Goal: Task Accomplishment & Management: Manage account settings

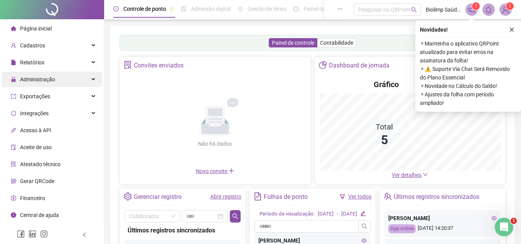
click at [94, 81] on div "Administração" at bounding box center [52, 79] width 101 height 15
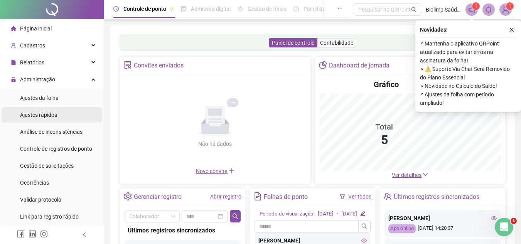
click at [55, 118] on span "Ajustes rápidos" at bounding box center [38, 115] width 37 height 6
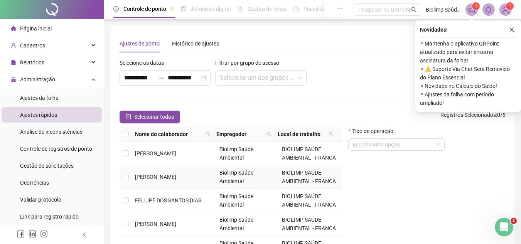
scroll to position [2, 0]
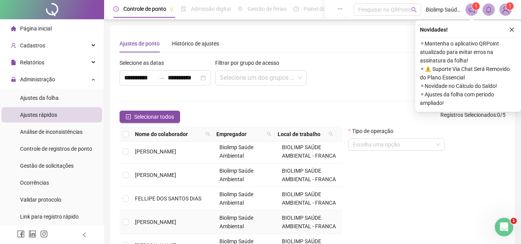
click at [176, 221] on span "[PERSON_NAME]" at bounding box center [155, 222] width 41 height 6
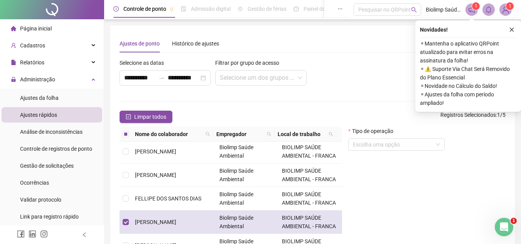
click at [176, 219] on span "[PERSON_NAME]" at bounding box center [155, 222] width 41 height 6
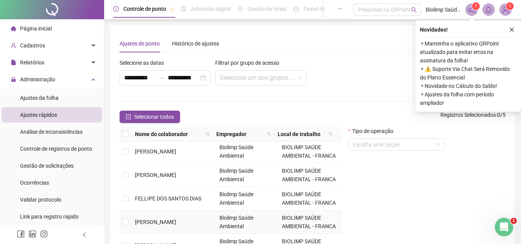
click at [176, 219] on span "[PERSON_NAME]" at bounding box center [155, 222] width 41 height 6
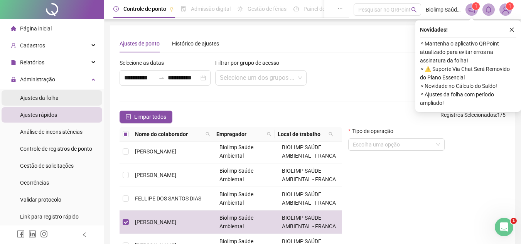
click at [65, 98] on li "Ajustes da folha" at bounding box center [52, 97] width 101 height 15
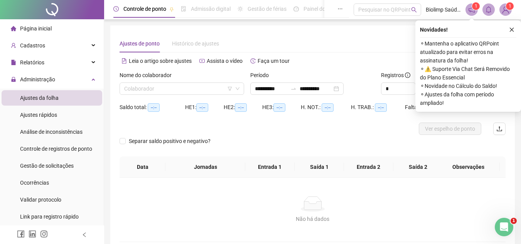
type input "**********"
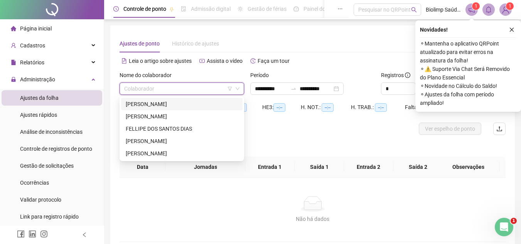
click at [185, 91] on input "search" at bounding box center [178, 89] width 108 height 12
click at [162, 139] on div "[PERSON_NAME]" at bounding box center [182, 141] width 112 height 8
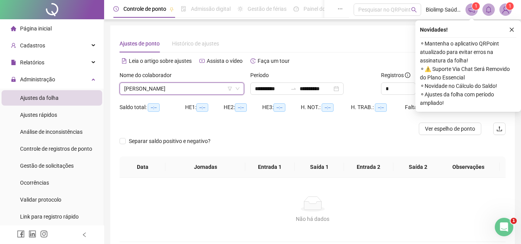
click at [512, 30] on icon "close" at bounding box center [511, 29] width 5 height 5
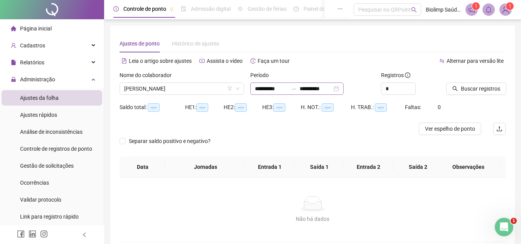
click at [344, 89] on div "**********" at bounding box center [296, 89] width 93 height 12
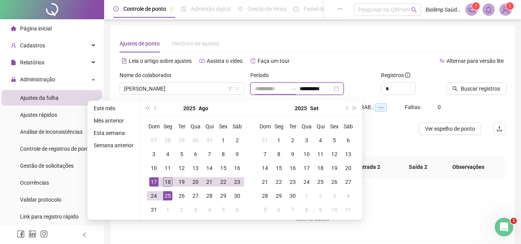
type input "**********"
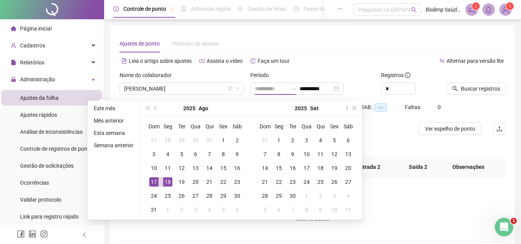
click at [165, 183] on div "18" at bounding box center [167, 181] width 9 height 9
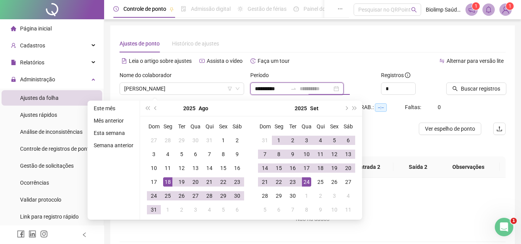
type input "**********"
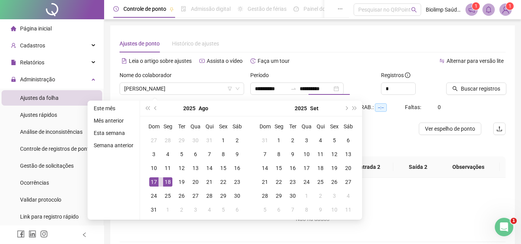
click at [409, 138] on div "Separar saldo positivo e negativo?" at bounding box center [313, 146] width 386 height 22
type input "**********"
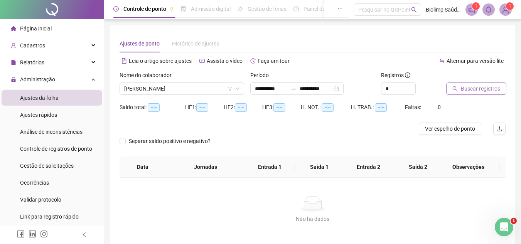
click at [466, 92] on span "Buscar registros" at bounding box center [480, 88] width 39 height 8
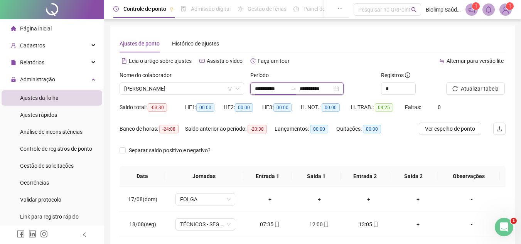
click at [277, 87] on input "**********" at bounding box center [271, 88] width 32 height 8
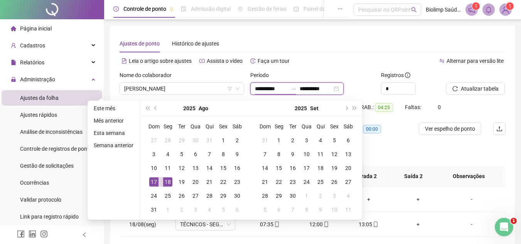
click at [277, 87] on input "**********" at bounding box center [271, 88] width 32 height 8
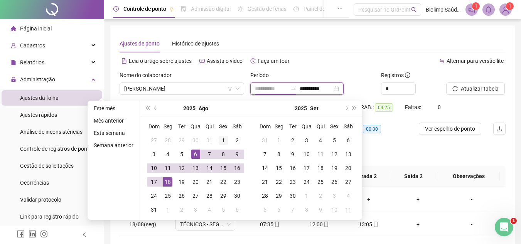
type input "**********"
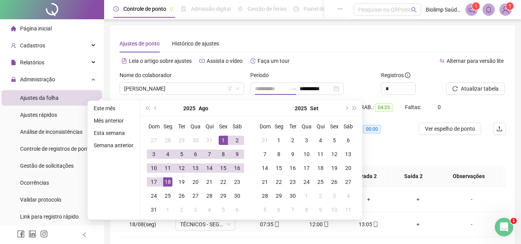
click at [222, 140] on div "1" at bounding box center [223, 140] width 9 height 9
type input "**********"
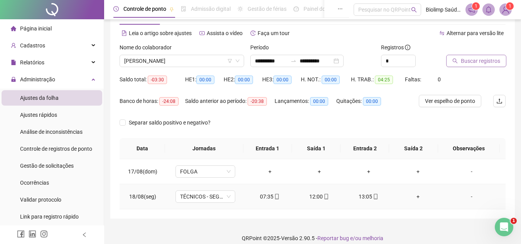
scroll to position [35, 0]
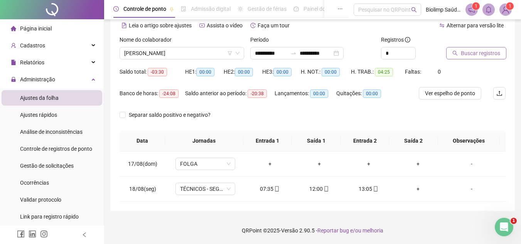
click at [478, 50] on span "Buscar registros" at bounding box center [480, 53] width 39 height 8
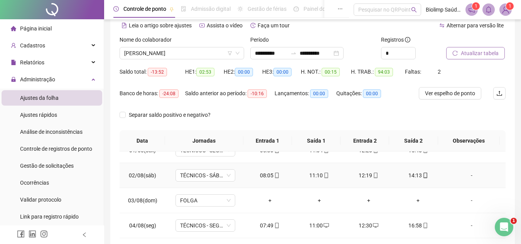
scroll to position [0, 0]
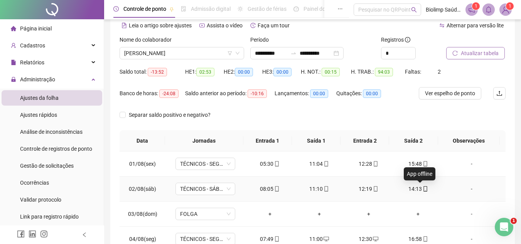
click at [423, 189] on icon "mobile" at bounding box center [425, 188] width 5 height 5
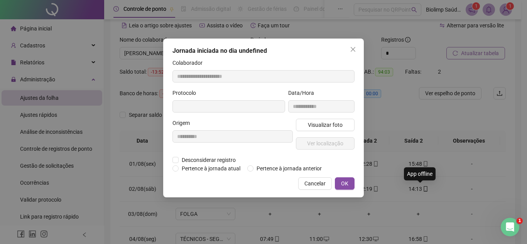
type input "**********"
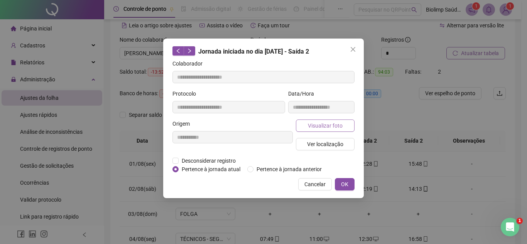
click at [321, 128] on span "Visualizar foto" at bounding box center [325, 126] width 35 height 8
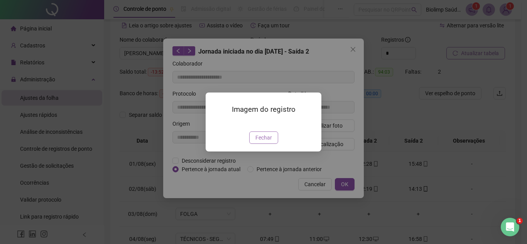
click at [252, 144] on button "Fechar" at bounding box center [263, 138] width 29 height 12
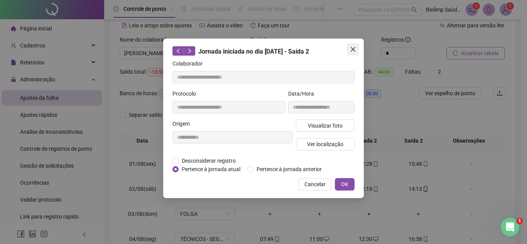
click at [352, 50] on icon "close" at bounding box center [353, 49] width 5 height 5
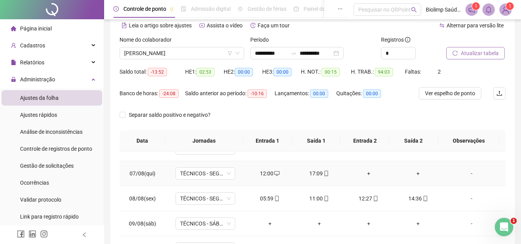
scroll to position [154, 0]
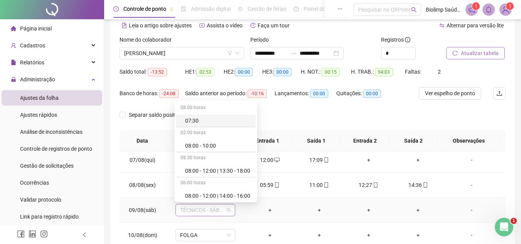
click at [227, 210] on span "TÉCNICOS - SÁBADO" at bounding box center [205, 210] width 51 height 12
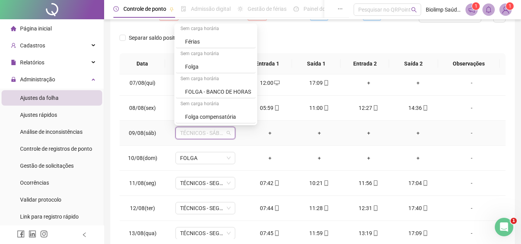
scroll to position [347, 0]
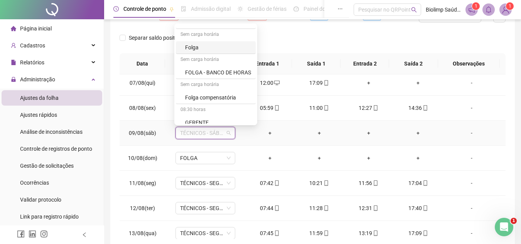
click at [215, 46] on div "Folga" at bounding box center [218, 47] width 66 height 8
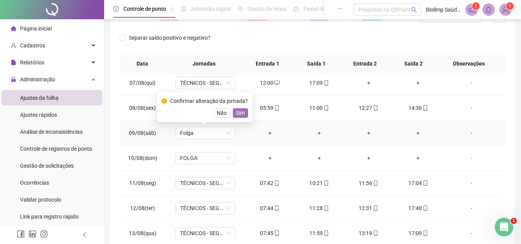
click at [242, 113] on span "Sim" at bounding box center [240, 113] width 9 height 8
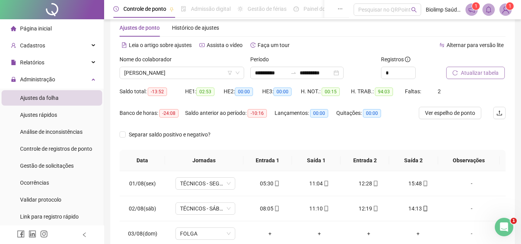
scroll to position [0, 0]
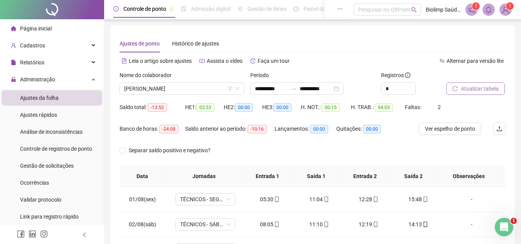
click at [475, 88] on span "Atualizar tabela" at bounding box center [480, 88] width 38 height 8
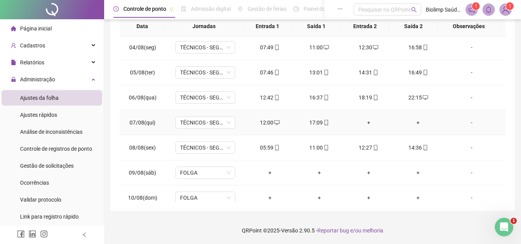
scroll to position [116, 0]
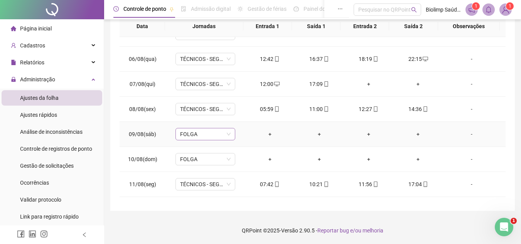
click at [227, 135] on span "FOLGA" at bounding box center [205, 134] width 51 height 12
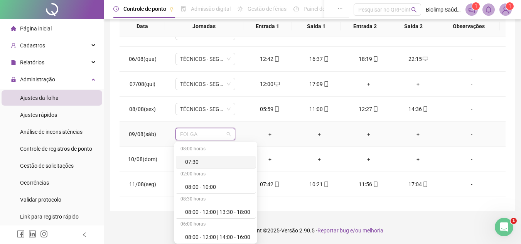
click at [227, 135] on span "FOLGA" at bounding box center [205, 134] width 51 height 12
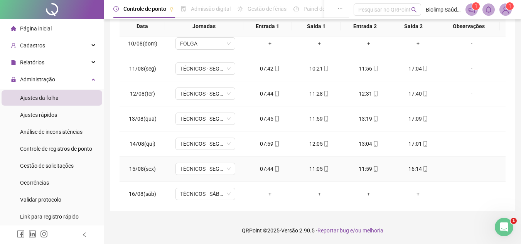
scroll to position [270, 0]
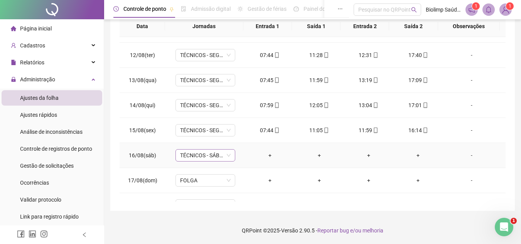
click at [228, 156] on span "TÉCNICOS - SÁBADO" at bounding box center [205, 156] width 51 height 12
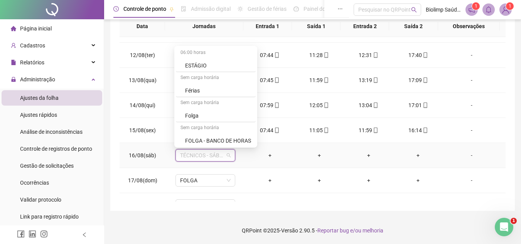
scroll to position [309, 0]
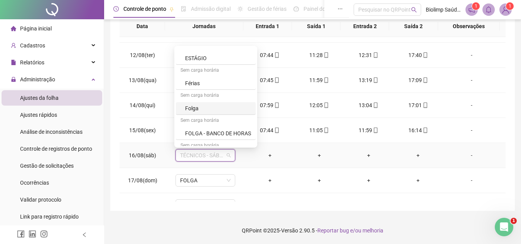
click at [235, 108] on div "Folga" at bounding box center [218, 108] width 66 height 8
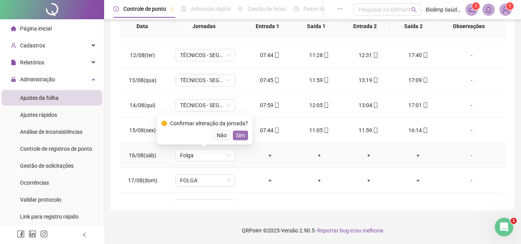
click at [240, 138] on span "Sim" at bounding box center [240, 135] width 9 height 8
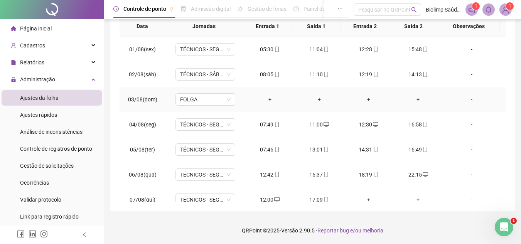
scroll to position [0, 0]
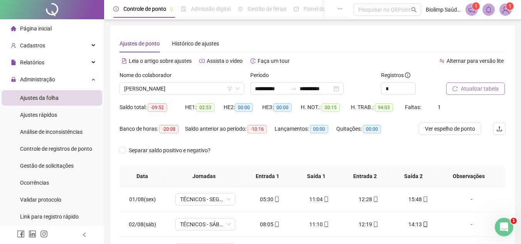
click at [479, 86] on span "Atualizar tabela" at bounding box center [480, 88] width 38 height 8
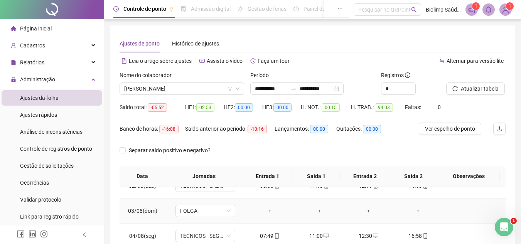
scroll to position [77, 0]
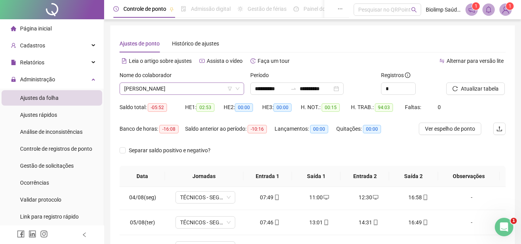
click at [237, 89] on icon "down" at bounding box center [238, 89] width 4 height 3
click at [198, 84] on span "[PERSON_NAME]" at bounding box center [181, 89] width 115 height 12
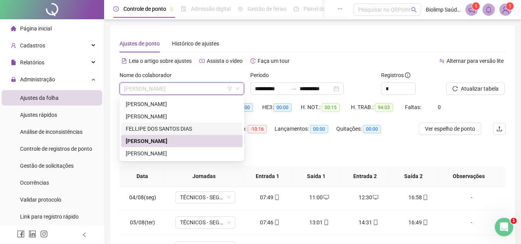
click at [155, 127] on div "FELLIPE DOS SANTOS DIAS" at bounding box center [182, 129] width 112 height 8
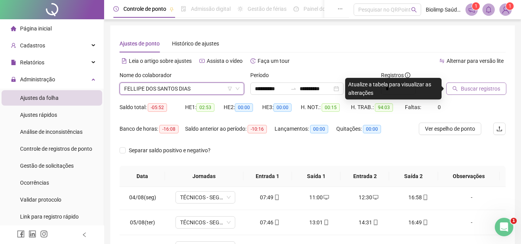
click at [487, 90] on span "Buscar registros" at bounding box center [480, 88] width 39 height 8
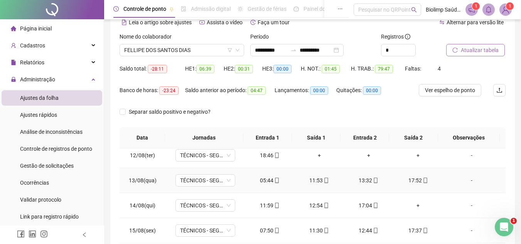
scroll to position [287, 0]
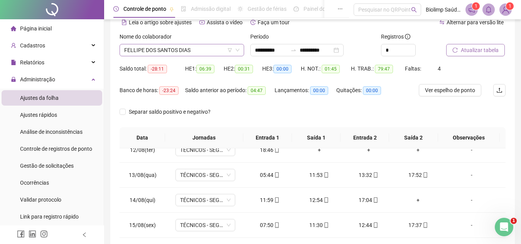
click at [192, 52] on span "FELLIPE DOS SANTOS DIAS" at bounding box center [181, 50] width 115 height 12
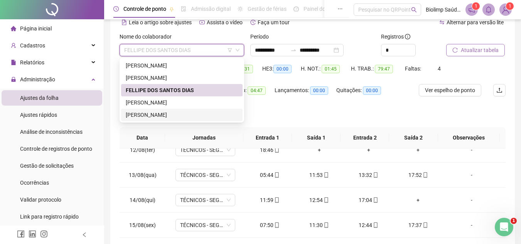
click at [153, 116] on div "[PERSON_NAME]" at bounding box center [182, 115] width 112 height 8
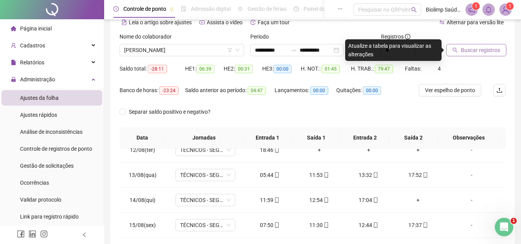
click at [466, 48] on span "Buscar registros" at bounding box center [480, 50] width 39 height 8
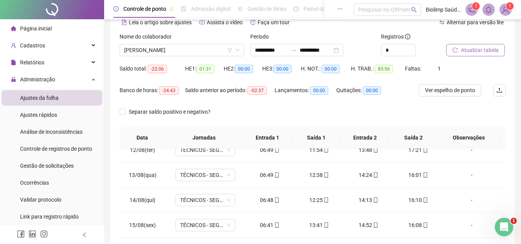
click at [471, 51] on span "Atualizar tabela" at bounding box center [480, 50] width 38 height 8
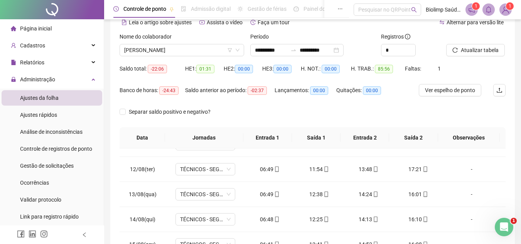
scroll to position [270, 0]
